Goal: Go to known website: Go to known website

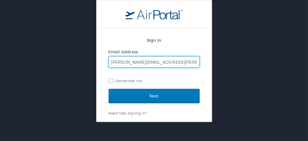
type input "[PERSON_NAME][EMAIL_ADDRESS][PERSON_NAME][DOMAIN_NAME]"
click at [108, 89] on input "Next" at bounding box center [153, 96] width 91 height 14
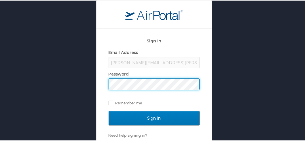
click at [108, 110] on input "Sign In" at bounding box center [153, 117] width 91 height 14
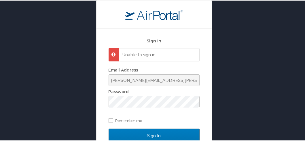
click at [160, 108] on div "Email Address bret.jackson@la.gov Password Remember me" at bounding box center [153, 94] width 91 height 59
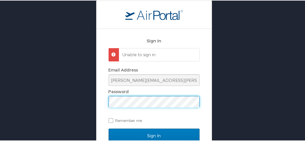
click at [108, 128] on input "Sign In" at bounding box center [153, 135] width 91 height 14
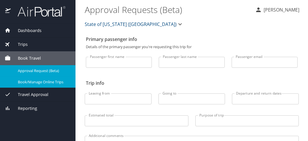
click at [50, 81] on span "Book/Manage Online Trips" at bounding box center [43, 81] width 51 height 5
